Goal: Navigation & Orientation: Find specific page/section

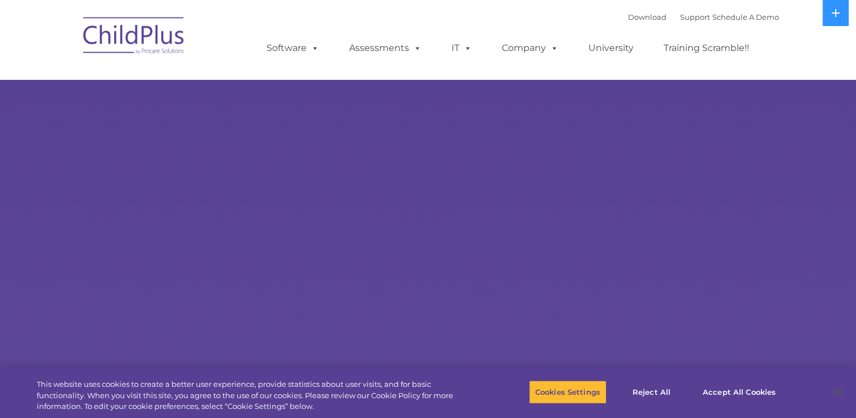
select select "MEDIUM"
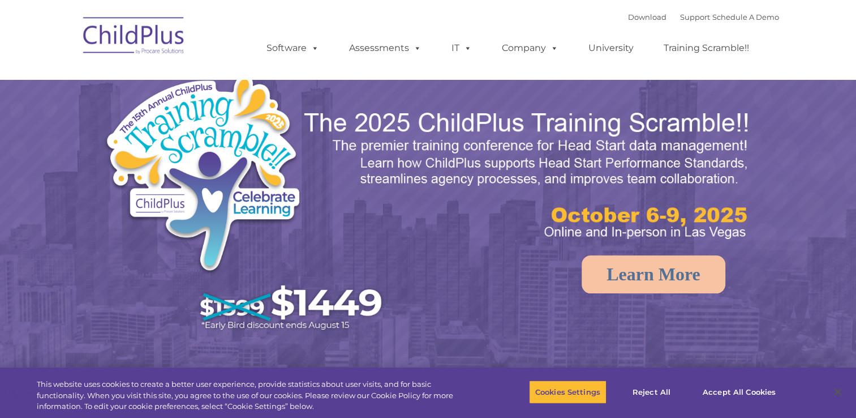
select select "MEDIUM"
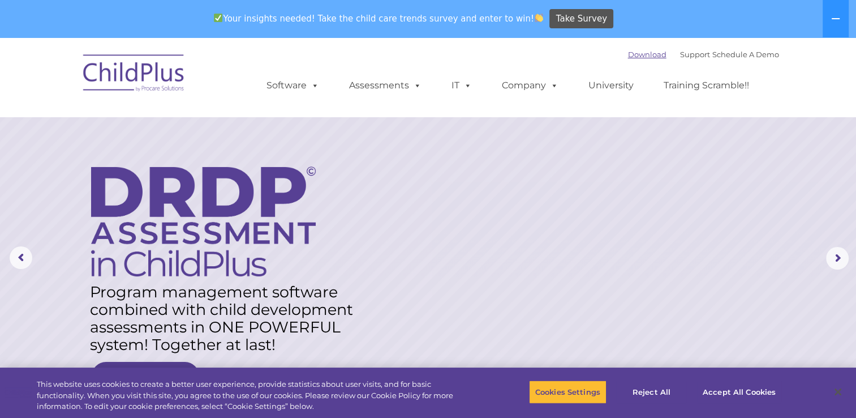
click at [634, 53] on link "Download" at bounding box center [647, 54] width 38 height 9
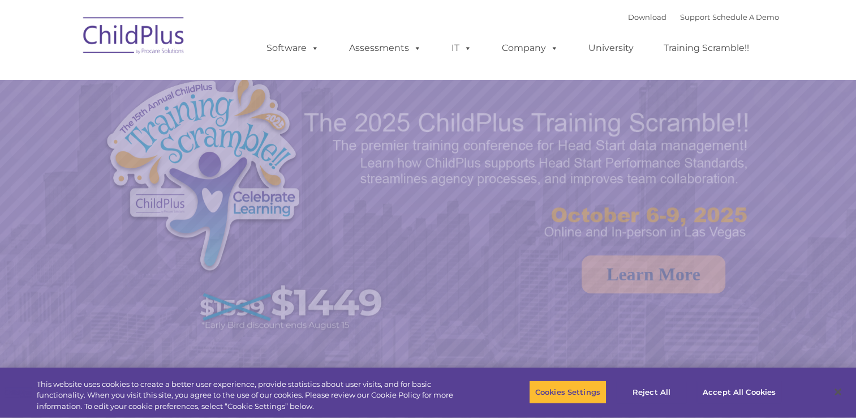
select select "MEDIUM"
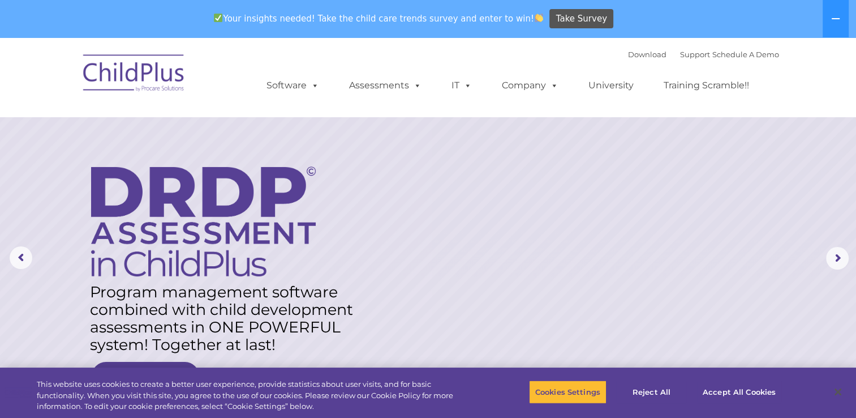
click at [154, 66] on img at bounding box center [134, 74] width 113 height 57
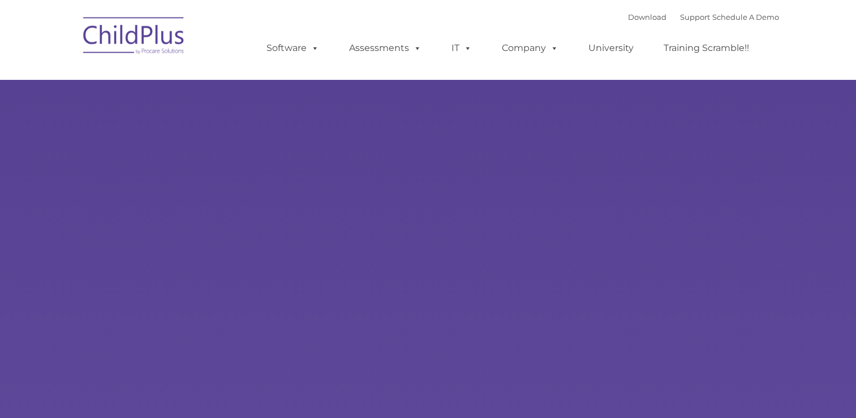
type input ""
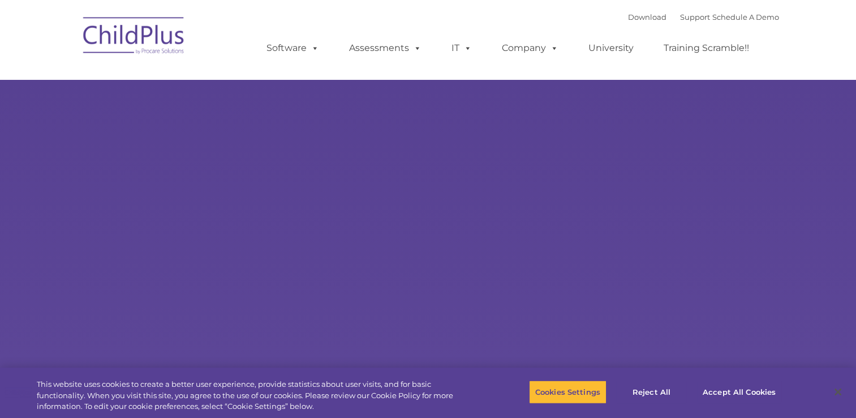
select select "MEDIUM"
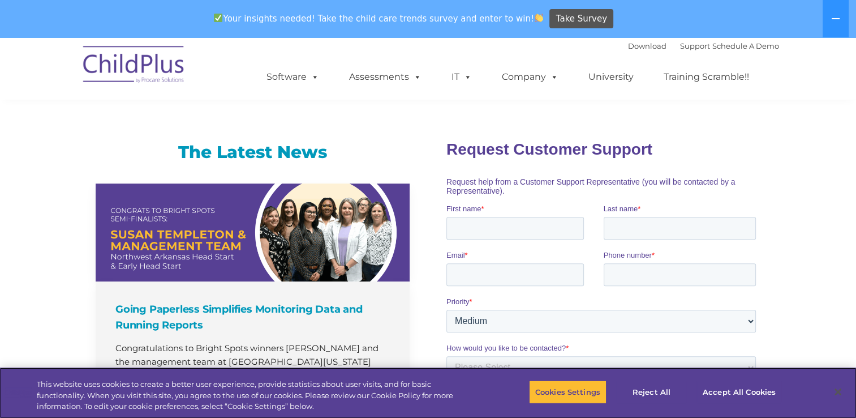
scroll to position [747, 0]
